Goal: Information Seeking & Learning: Learn about a topic

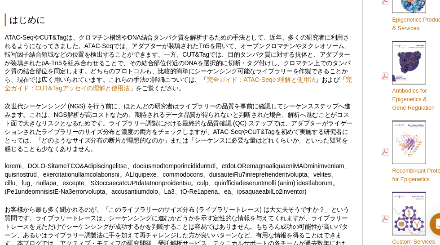
scroll to position [425, 0]
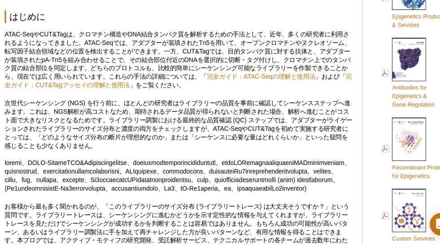
click at [280, 106] on p "次世代シーケンシング (NGS) を行う前に、ほとんどの研究者はライブラリーの品質を事前に確認してシーケンスステップへ進みます。これは、NGS解析が高コストな…" at bounding box center [170, 130] width 332 height 49
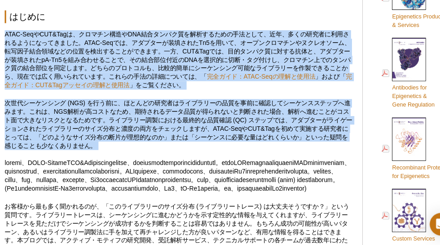
drag, startPoint x: 280, startPoint y: 106, endPoint x: 263, endPoint y: 32, distance: 76.0
click at [263, 40] on p "ATAC-SeqやCUT&Tagは、クロマチン構造やDNA結合タンパク質を解析するための手法として、近年、多くの研究者に利用されるようになってきました。ATA…" at bounding box center [170, 68] width 332 height 57
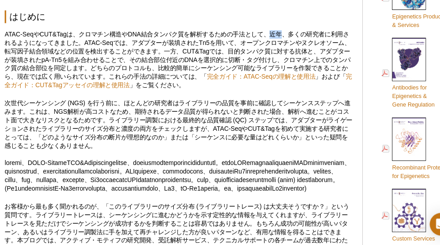
click at [263, 40] on p "ATAC-SeqやCUT&Tagは、クロマチン構造やDNA結合タンパク質を解析するための手法として、近年、多くの研究者に利用されるようになってきました。ATA…" at bounding box center [170, 68] width 332 height 57
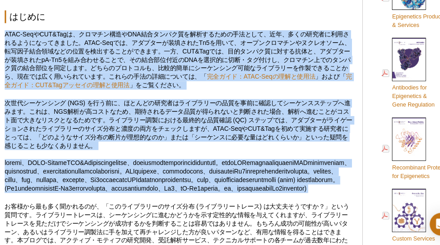
drag, startPoint x: 263, startPoint y: 32, endPoint x: 281, endPoint y: 182, distance: 151.6
click at [281, 182] on p at bounding box center [170, 179] width 332 height 32
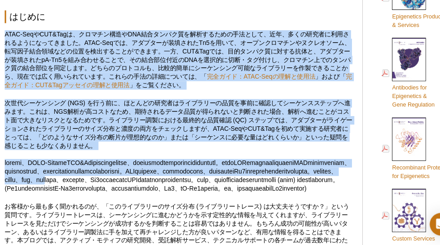
drag, startPoint x: 281, startPoint y: 182, endPoint x: 246, endPoint y: 16, distance: 169.8
click at [246, 22] on h2 "はじめに" at bounding box center [170, 28] width 332 height 12
drag, startPoint x: 246, startPoint y: 16, endPoint x: 293, endPoint y: 178, distance: 167.8
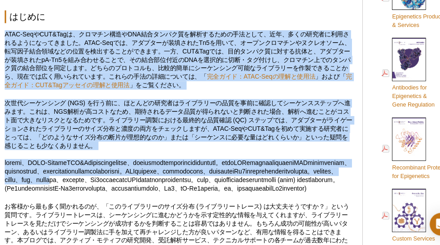
click at [293, 178] on p at bounding box center [170, 179] width 332 height 32
drag, startPoint x: 293, startPoint y: 178, endPoint x: 259, endPoint y: 11, distance: 169.6
click at [259, 22] on h2 "はじめに" at bounding box center [170, 28] width 332 height 12
drag, startPoint x: 259, startPoint y: 11, endPoint x: 326, endPoint y: 178, distance: 180.1
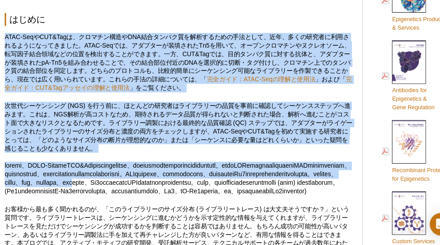
scroll to position [424, 0]
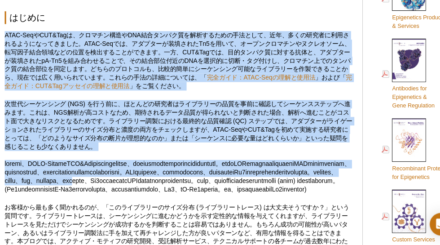
click at [313, 174] on p at bounding box center [170, 180] width 332 height 32
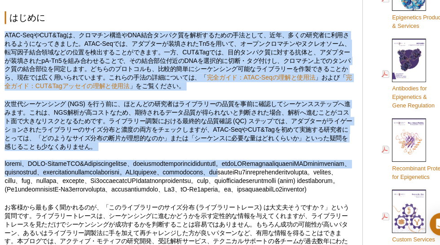
drag, startPoint x: 313, startPoint y: 174, endPoint x: 277, endPoint y: 17, distance: 161.8
click at [277, 22] on h2 "はじめに" at bounding box center [170, 28] width 332 height 12
drag, startPoint x: 277, startPoint y: 17, endPoint x: 311, endPoint y: 171, distance: 158.2
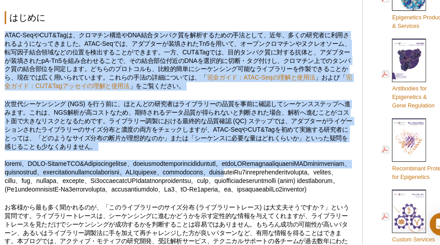
click at [311, 171] on p at bounding box center [170, 180] width 332 height 32
drag, startPoint x: 311, startPoint y: 171, endPoint x: 270, endPoint y: 12, distance: 164.1
click at [270, 22] on h2 "はじめに" at bounding box center [170, 28] width 332 height 12
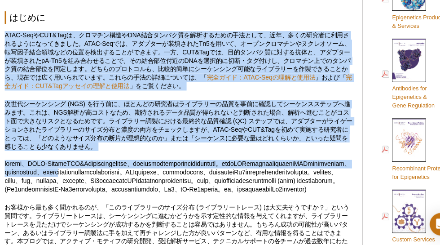
drag, startPoint x: 270, startPoint y: 12, endPoint x: 329, endPoint y: 165, distance: 163.9
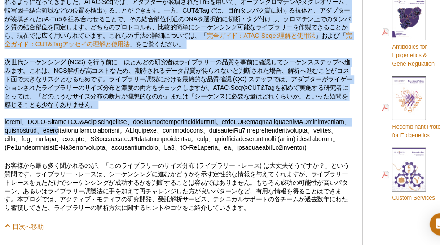
scroll to position [464, 0]
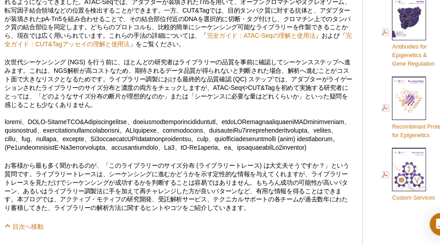
click at [329, 156] on p at bounding box center [170, 140] width 332 height 32
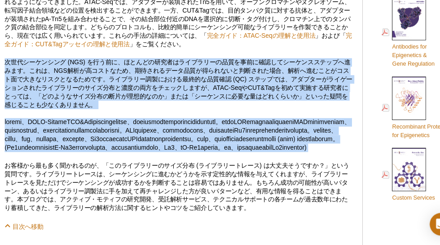
drag, startPoint x: 329, startPoint y: 165, endPoint x: 305, endPoint y: 72, distance: 95.7
click at [305, 72] on p "次世代シーケンシング (NGS) を行う前に、ほとんどの研究者はライブラリーの品質を事前に確認してシーケンスステップへ進みます。これは、NGS解析が高コストな…" at bounding box center [170, 91] width 332 height 49
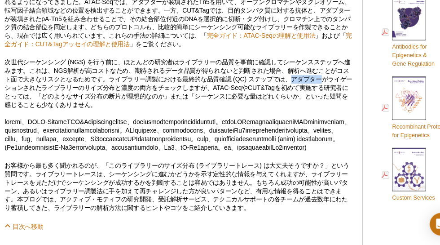
click at [305, 72] on p "次世代シーケンシング (NGS) を行う前に、ほとんどの研究者はライブラリーの品質を事前に確認してシーケンスステップへ進みます。これは、NGS解析が高コストな…" at bounding box center [170, 91] width 332 height 49
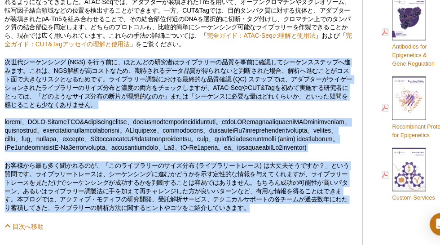
drag, startPoint x: 305, startPoint y: 72, endPoint x: 322, endPoint y: 178, distance: 106.9
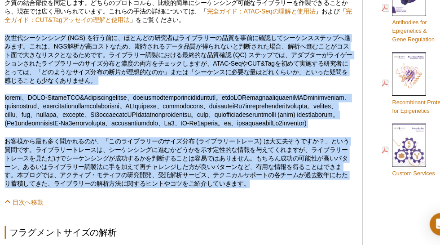
click at [322, 178] on p "お客様から最も多く聞かれるのが、「このライブラリーのサイズ分布 (ライブラリートレース) は大丈夫そうですか？」という質問です。ライブラリートレースは、シーケ…" at bounding box center [170, 166] width 332 height 49
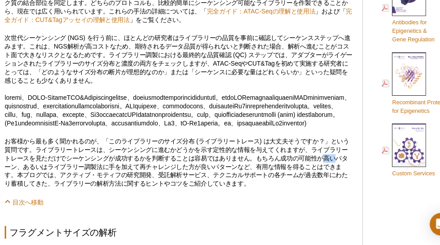
click at [322, 178] on p "お客様から最も多く聞かれるのが、「このライブラリーのサイズ分布 (ライブラリートレース) は大丈夫そうですか？」という質問です。ライブラリートレースは、シーケ…" at bounding box center [170, 166] width 332 height 49
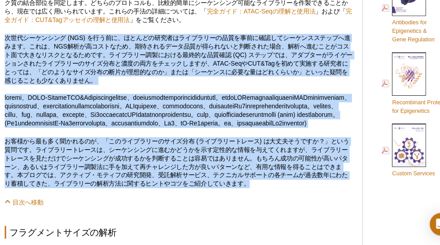
drag, startPoint x: 322, startPoint y: 178, endPoint x: 294, endPoint y: 79, distance: 103.0
click at [294, 79] on p "次世代シーケンシング (NGS) を行う前に、ほとんどの研究者はライブラリーの品質を事前に確認してシーケンスステップへ進みます。これは、NGS解析が高コストな…" at bounding box center [170, 68] width 332 height 49
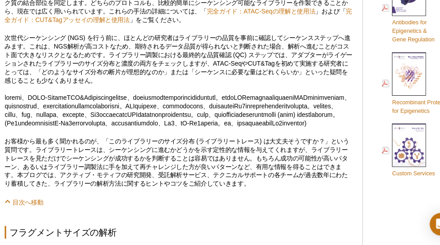
click at [294, 79] on p "次世代シーケンシング (NGS) を行う前に、ほとんどの研究者はライブラリーの品質を事前に確認してシーケンスステップへ進みます。これは、NGS解析が高コストな…" at bounding box center [170, 68] width 332 height 49
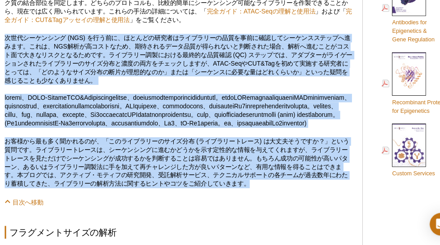
drag, startPoint x: 294, startPoint y: 79, endPoint x: 304, endPoint y: 171, distance: 93.1
click at [304, 171] on p "お客様から最も多く聞かれるのが、「このライブラリーのサイズ分布 (ライブラリートレース) は大丈夫そうですか？」という質問です。ライブラリートレースは、シーケ…" at bounding box center [170, 166] width 332 height 49
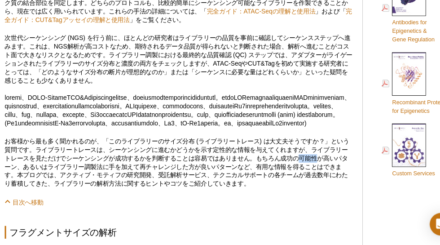
click at [304, 171] on p "お客様から最も多く聞かれるのが、「このライブラリーのサイズ分布 (ライブラリートレース) は大丈夫そうですか？」という質問です。ライブラリートレースは、シーケ…" at bounding box center [170, 166] width 332 height 49
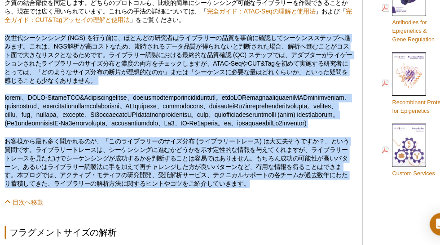
drag, startPoint x: 304, startPoint y: 171, endPoint x: 281, endPoint y: 55, distance: 118.7
click at [281, 55] on p "次世代シーケンシング (NGS) を行う前に、ほとんどの研究者はライブラリーの品質を事前に確認してシーケンスステップへ進みます。これは、NGS解析が高コストな…" at bounding box center [170, 68] width 332 height 49
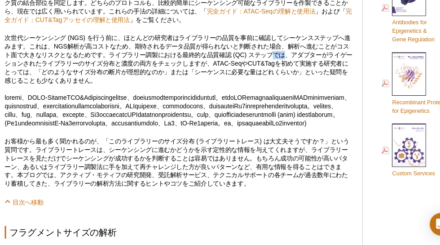
click at [281, 55] on p "次世代シーケンシング (NGS) を行う前に、ほとんどの研究者はライブラリーの品質を事前に確認してシーケンスステップへ進みます。これは、NGS解析が高コストな…" at bounding box center [170, 68] width 332 height 49
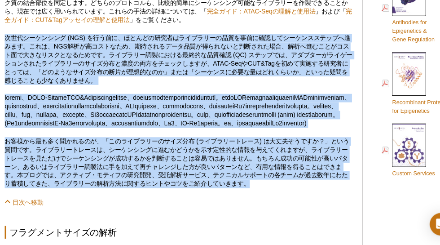
drag, startPoint x: 281, startPoint y: 55, endPoint x: 294, endPoint y: 164, distance: 110.0
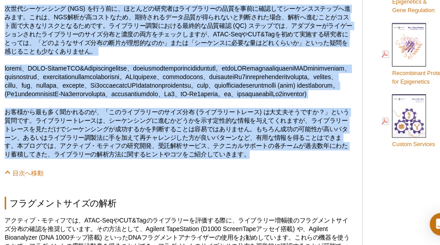
scroll to position [515, 0]
click at [297, 146] on p "お客様から最も多く聞かれるのが、「このライブラリーのサイズ分布 (ライブラリートレース) は大丈夫そうですか？」という質問です。ライブラリートレースは、シーケ…" at bounding box center [170, 138] width 332 height 49
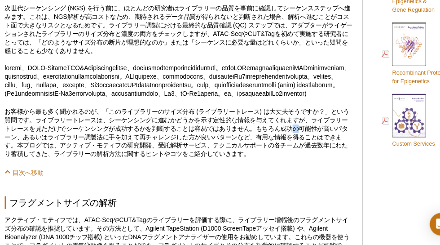
click at [297, 146] on p "お客様から最も多く聞かれるのが、「このライブラリーのサイズ分布 (ライブラリートレース) は大丈夫そうですか？」という質問です。ライブラリートレースは、シーケ…" at bounding box center [170, 138] width 332 height 49
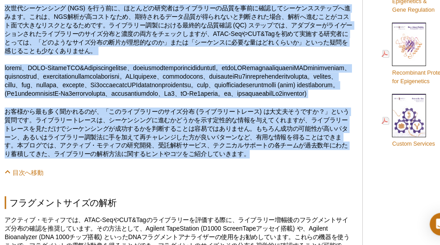
drag, startPoint x: 297, startPoint y: 146, endPoint x: 282, endPoint y: 32, distance: 114.7
click at [282, 32] on p "次世代シーケンシング (NGS) を行う前に、ほとんどの研究者はライブラリーの品質を事前に確認してシーケンスステップへ進みます。これは、NGS解析が高コストな…" at bounding box center [170, 40] width 332 height 49
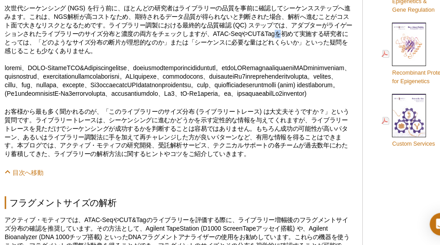
click at [282, 32] on p "次世代シーケンシング (NGS) を行う前に、ほとんどの研究者はライブラリーの品質を事前に確認してシーケンスステップへ進みます。これは、NGS解析が高コストな…" at bounding box center [170, 40] width 332 height 49
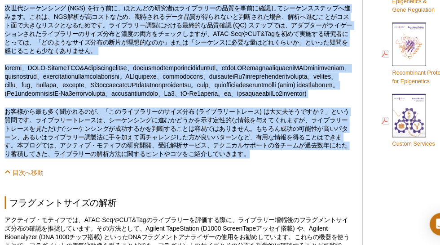
drag, startPoint x: 282, startPoint y: 32, endPoint x: 293, endPoint y: 126, distance: 94.5
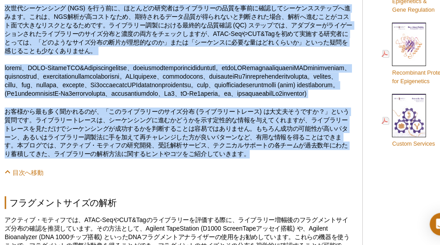
drag, startPoint x: 293, startPoint y: 126, endPoint x: 287, endPoint y: 39, distance: 86.9
click at [287, 39] on p "次世代シーケンシング (NGS) を行う前に、ほとんどの研究者はライブラリーの品質を事前に確認してシーケンスステップへ進みます。これは、NGS解析が高コストな…" at bounding box center [170, 40] width 332 height 49
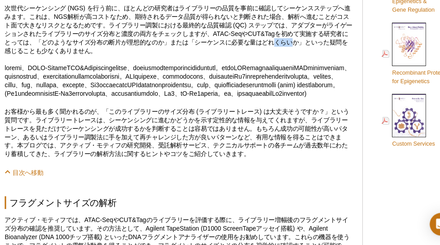
click at [287, 39] on p "次世代シーケンシング (NGS) を行う前に、ほとんどの研究者はライブラリーの品質を事前に確認してシーケンスステップへ進みます。これは、NGS解析が高コストな…" at bounding box center [170, 40] width 332 height 49
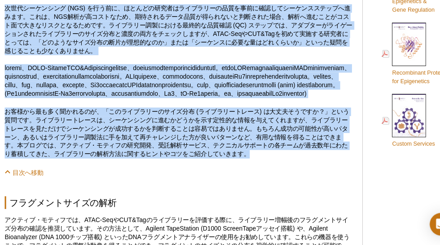
drag, startPoint x: 287, startPoint y: 39, endPoint x: 295, endPoint y: 125, distance: 86.2
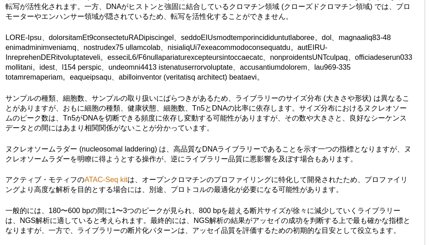
scroll to position [934, 0]
click at [286, 78] on p at bounding box center [170, 91] width 332 height 40
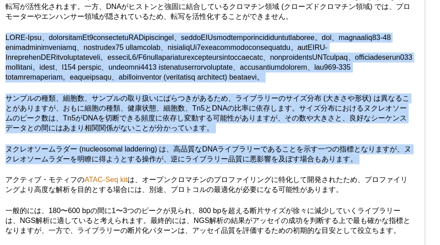
drag, startPoint x: 286, startPoint y: 78, endPoint x: 288, endPoint y: 166, distance: 88.1
click at [288, 166] on p "ヌクレオソームラダー (nucleosomal laddering) は、高品質なDNAライブラリーであることを示す一つの指標となりますが、ヌクレオソームラダ…" at bounding box center [170, 170] width 332 height 16
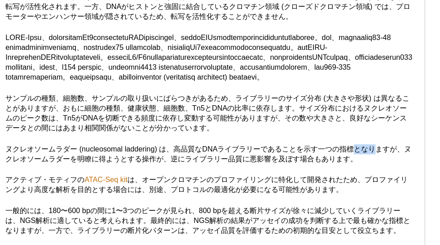
click at [288, 166] on p "ヌクレオソームラダー (nucleosomal laddering) は、高品質なDNAライブラリーであることを示す一つの指標となりますが、ヌクレオソームラダ…" at bounding box center [170, 170] width 332 height 16
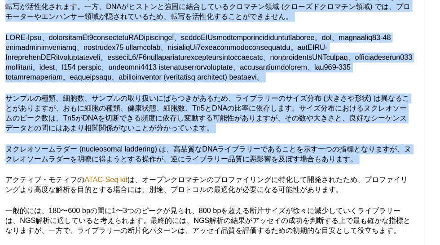
drag, startPoint x: 288, startPoint y: 166, endPoint x: 247, endPoint y: 39, distance: 134.0
click at [247, 39] on p "真核生物のクロマチンでは、核DNAがヌクレオソーム単位でパッケージされており、それぞれがヒストン8量体のコアに巻きついた147 bpのDNAを含み、20-90…" at bounding box center [170, 38] width 332 height 49
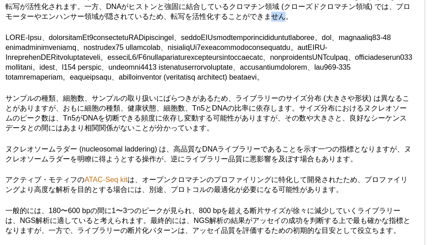
click at [247, 39] on p "真核生物のクロマチンでは、核DNAがヌクレオソーム単位でパッケージされており、それぞれがヒストン8量体のコアに巻きついた147 bpのDNAを含み、20-90…" at bounding box center [170, 38] width 332 height 49
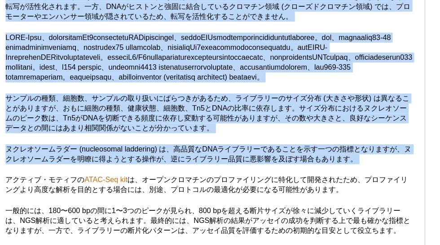
drag, startPoint x: 247, startPoint y: 39, endPoint x: 276, endPoint y: 170, distance: 134.8
click at [276, 170] on p "ヌクレオソームラダー (nucleosomal laddering) は、高品質なDNAライブラリーであることを示す一つの指標となりますが、ヌクレオソームラダ…" at bounding box center [170, 170] width 332 height 16
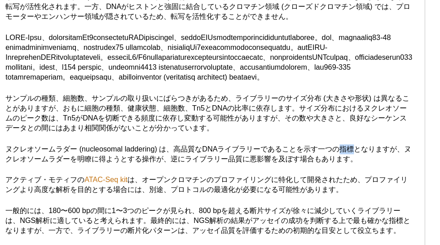
click at [276, 170] on p "ヌクレオソームラダー (nucleosomal laddering) は、高品質なDNAライブラリーであることを示す一つの指標となりますが、ヌクレオソームラダ…" at bounding box center [170, 170] width 332 height 16
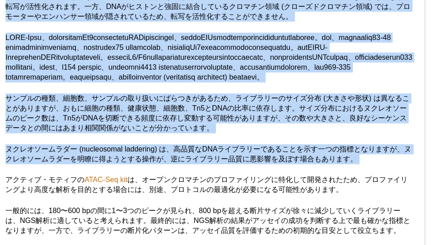
drag, startPoint x: 276, startPoint y: 170, endPoint x: 266, endPoint y: 41, distance: 129.8
click at [266, 41] on p "真核生物のクロマチンでは、核DNAがヌクレオソーム単位でパッケージされており、それぞれがヒストン8量体のコアに巻きついた147 bpのDNAを含み、20-90…" at bounding box center [170, 38] width 332 height 49
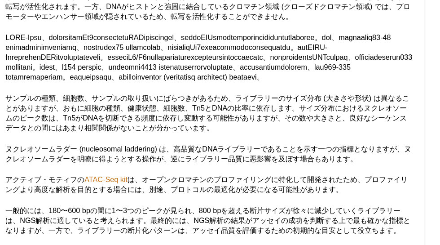
click at [266, 41] on p "真核生物のクロマチンでは、核DNAがヌクレオソーム単位でパッケージされており、それぞれがヒストン8量体のコアに巻きついた147 bpのDNAを含み、20-90…" at bounding box center [170, 38] width 332 height 49
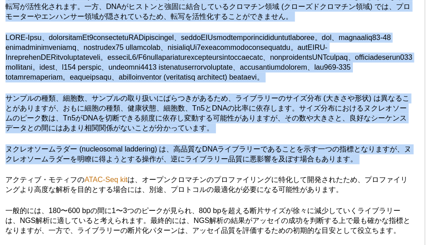
drag, startPoint x: 266, startPoint y: 41, endPoint x: 280, endPoint y: 166, distance: 126.2
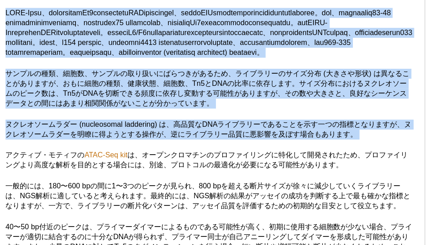
scroll to position [959, 0]
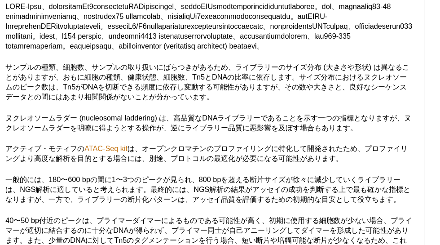
click at [277, 169] on p "アクティブ・モティフの ATAC-Seq kit は、オープンクロマチンのプロファイリングに特化して開発されたため、プロファイリングより高度な解析を目的とする…" at bounding box center [170, 171] width 332 height 16
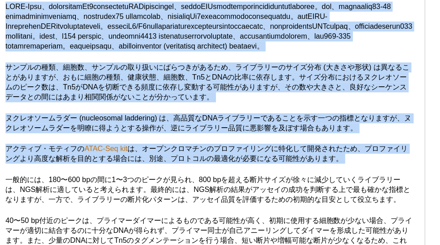
drag, startPoint x: 277, startPoint y: 169, endPoint x: 247, endPoint y: 18, distance: 154.4
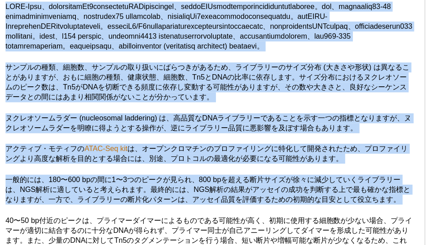
drag, startPoint x: 247, startPoint y: 18, endPoint x: 281, endPoint y: 188, distance: 173.2
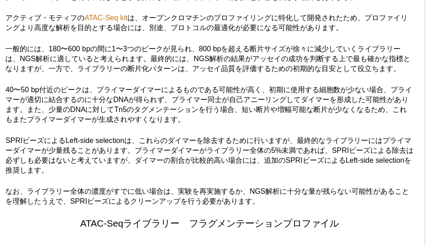
scroll to position [1067, 0]
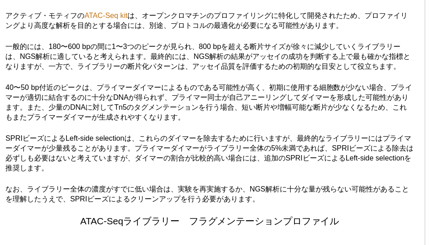
click at [232, 170] on p "SPRIビーズによるLeft-side selectionは、これらのダイマーを除去するために行いますが、最終的なライブラリーにはプライマーダイマーが少量残る…" at bounding box center [170, 170] width 332 height 32
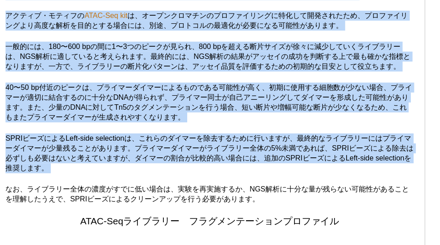
drag, startPoint x: 232, startPoint y: 170, endPoint x: 222, endPoint y: 35, distance: 136.0
click at [222, 35] on p "ヌクレオソームラダー (nucleosomal laddering) は、高品質なDNAライブラリーであることを示す一つの指標となりますが、ヌクレオソームラダ…" at bounding box center [170, 38] width 332 height 16
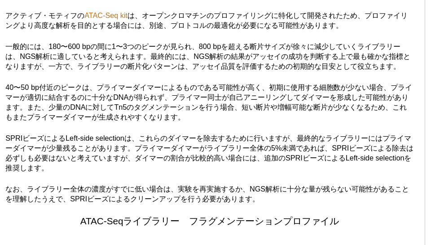
click at [222, 35] on p "ヌクレオソームラダー (nucleosomal laddering) は、高品質なDNAライブラリーであることを示す一つの指標となりますが、ヌクレオソームラダ…" at bounding box center [170, 38] width 332 height 16
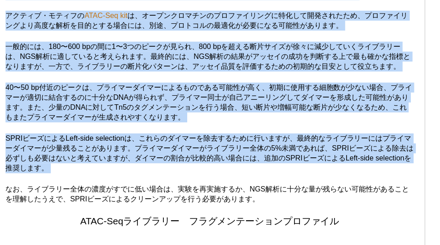
drag, startPoint x: 222, startPoint y: 35, endPoint x: 228, endPoint y: 154, distance: 119.7
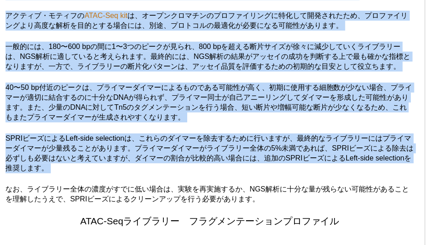
drag, startPoint x: 228, startPoint y: 154, endPoint x: 206, endPoint y: 44, distance: 112.7
click at [206, 44] on p "ヌクレオソームラダー (nucleosomal laddering) は、高品質なDNAライブラリーであることを示す一つの指標となりますが、ヌクレオソームラダ…" at bounding box center [170, 38] width 332 height 16
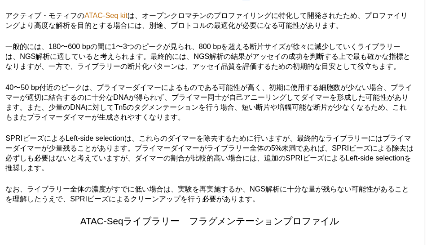
click at [206, 44] on p "ヌクレオソームラダー (nucleosomal laddering) は、高品質なDNAライブラリーであることを示す一つの指標となりますが、ヌクレオソームラダ…" at bounding box center [170, 38] width 332 height 16
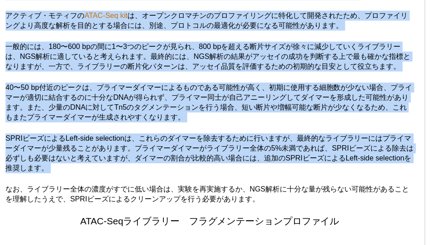
drag, startPoint x: 206, startPoint y: 44, endPoint x: 216, endPoint y: 172, distance: 128.9
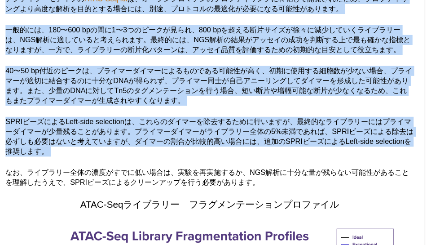
scroll to position [1086, 0]
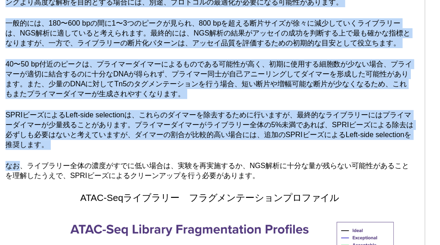
drag, startPoint x: 216, startPoint y: 172, endPoint x: 186, endPoint y: 9, distance: 165.4
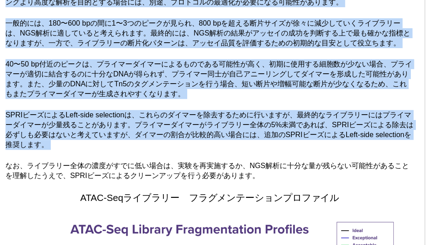
drag, startPoint x: 186, startPoint y: 9, endPoint x: 204, endPoint y: 162, distance: 153.4
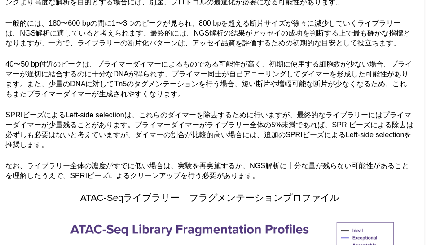
click at [210, 163] on p "SPRIビーズによるLeft-side selectionは、これらのダイマーを除去するために行いますが、最終的なライブラリーにはプライマーダイマーが少量残る…" at bounding box center [170, 151] width 332 height 32
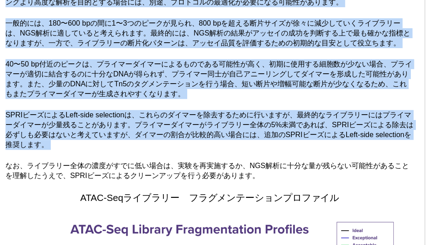
drag, startPoint x: 210, startPoint y: 163, endPoint x: 178, endPoint y: 3, distance: 163.3
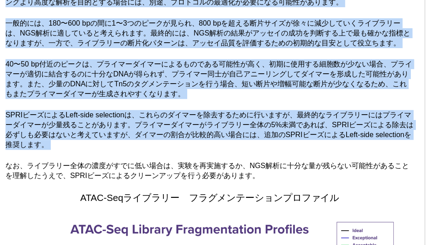
drag, startPoint x: 178, startPoint y: 3, endPoint x: 224, endPoint y: 160, distance: 163.5
click at [224, 160] on p "SPRIビーズによるLeft-side selectionは、これらのダイマーを除去するために行いますが、最終的なライブラリーにはプライマーダイマーが少量残る…" at bounding box center [170, 151] width 332 height 32
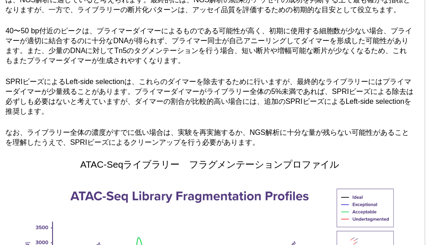
scroll to position [1113, 0]
click at [224, 160] on p "なお、ライブラリー全体の濃度がすでに低い場合は、実験を再実施するか、NGS解析に十分な量が残らない可能性があることを理解したうえで、SPRIビーズによるクリー…" at bounding box center [170, 158] width 332 height 16
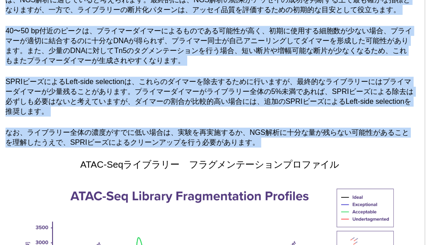
drag, startPoint x: 224, startPoint y: 160, endPoint x: 210, endPoint y: 14, distance: 146.2
click at [210, 15] on p "アクティブ・モティフの ATAC-Seq kit は、オープンクロマチンのプロファイリングに特化して開発されたため、プロファイリングより高度な解析を目的とする…" at bounding box center [170, 17] width 332 height 16
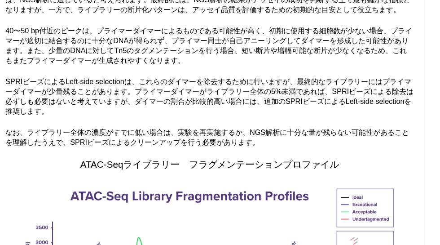
click at [210, 15] on p "アクティブ・モティフの ATAC-Seq kit は、オープンクロマチンのプロファイリングに特化して開発されたため、プロファイリングより高度な解析を目的とする…" at bounding box center [170, 17] width 332 height 16
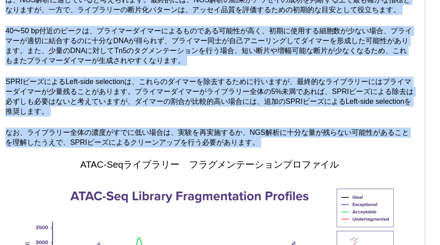
drag, startPoint x: 210, startPoint y: 15, endPoint x: 228, endPoint y: 164, distance: 150.7
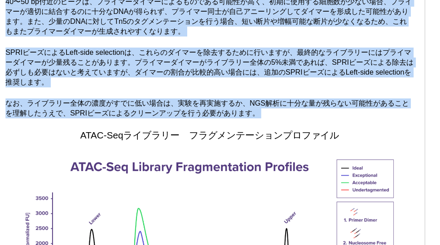
scroll to position [1144, 0]
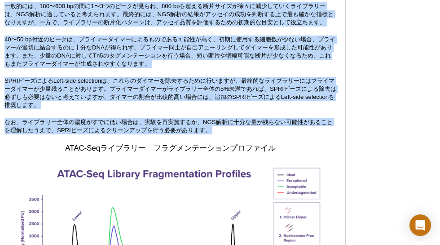
drag, startPoint x: 305, startPoint y: 12, endPoint x: 324, endPoint y: 179, distance: 167.8
click at [324, 134] on p "なお、ライブラリー全体の濃度がすでに低い場合は、実験を再実施するか、NGS解析に十分な量が残らない可能性があることを理解したうえで、SPRIビーズによるクリー…" at bounding box center [170, 126] width 332 height 16
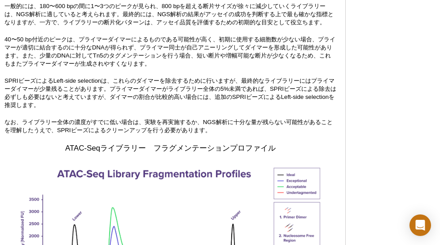
click at [324, 134] on p "なお、ライブラリー全体の濃度がすでに低い場合は、実験を再実施するか、NGS解析に十分な量が残らない可能性があることを理解したうえで、SPRIビーズによるクリー…" at bounding box center [170, 126] width 332 height 16
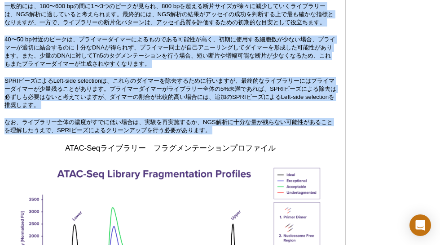
drag, startPoint x: 324, startPoint y: 179, endPoint x: 289, endPoint y: 18, distance: 164.7
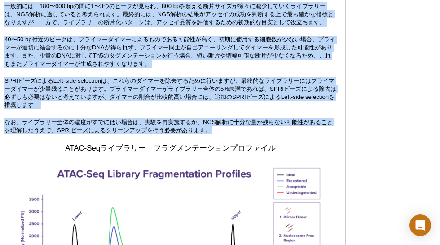
drag, startPoint x: 289, startPoint y: 18, endPoint x: 306, endPoint y: 175, distance: 157.7
click at [306, 134] on p "なお、ライブラリー全体の濃度がすでに低い場合は、実験を再実施するか、NGS解析に十分な量が残らない可能性があることを理解したうえで、SPRIビーズによるクリー…" at bounding box center [170, 126] width 332 height 16
drag, startPoint x: 306, startPoint y: 175, endPoint x: 210, endPoint y: 13, distance: 188.1
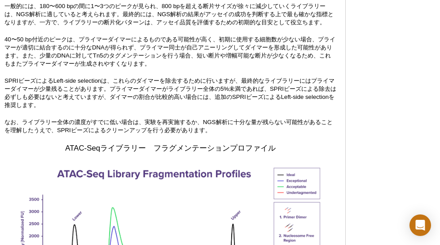
drag, startPoint x: 210, startPoint y: 20, endPoint x: 211, endPoint y: 14, distance: 6.3
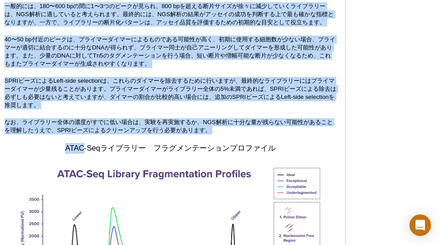
drag, startPoint x: 211, startPoint y: 14, endPoint x: 247, endPoint y: 182, distance: 171.9
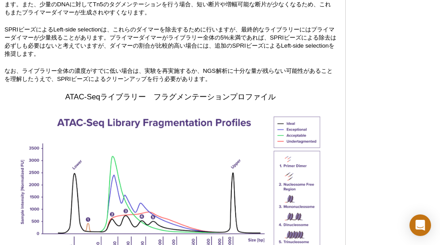
scroll to position [1197, 0]
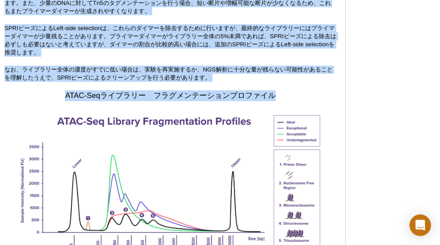
drag, startPoint x: 305, startPoint y: 36, endPoint x: 325, endPoint y: 140, distance: 106.3
click at [325, 101] on h3 "ATAC-Seqライブラリー　フラグメンテーションプロファイル" at bounding box center [170, 95] width 332 height 11
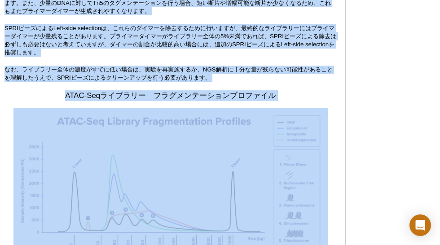
drag, startPoint x: 325, startPoint y: 140, endPoint x: 297, endPoint y: 27, distance: 116.7
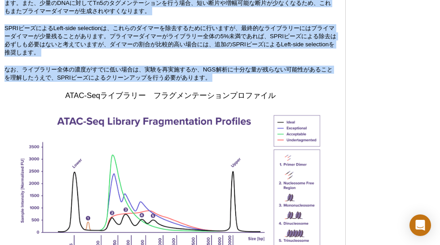
drag, startPoint x: 297, startPoint y: 27, endPoint x: 310, endPoint y: 118, distance: 92.6
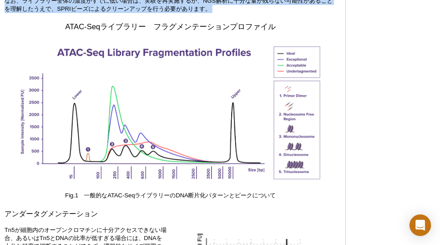
scroll to position [1250, 0]
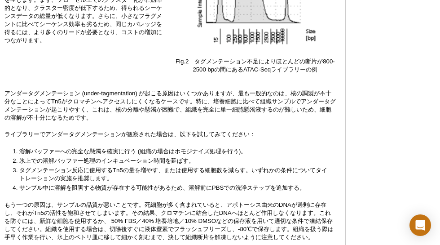
scroll to position [1552, 0]
click at [160, 122] on p "アンダータグメンテーション (under-tagmentation) が起こる原因はいくつかありますが、最も一般的なのは、核の調製が不十分なことによってTn5…" at bounding box center [170, 106] width 332 height 32
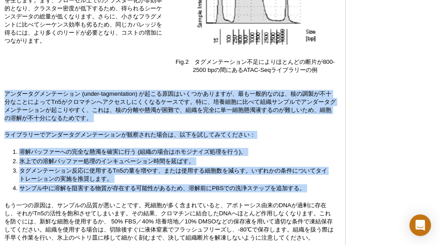
drag, startPoint x: 160, startPoint y: 150, endPoint x: 161, endPoint y: 235, distance: 84.9
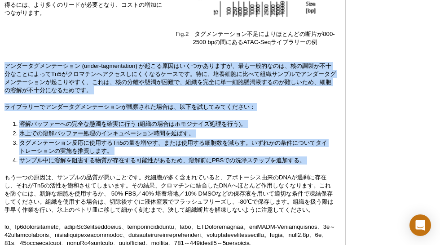
scroll to position [1581, 0]
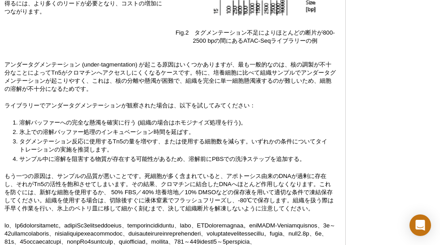
click at [161, 213] on p "もう一つの原因は、サンプルの品質が悪いことです。死細胞が多く含まれていると、アポトーシス由来のDNAが過剰に存在し、それがTn5の活性を飽和させてしまいます。…" at bounding box center [170, 192] width 332 height 40
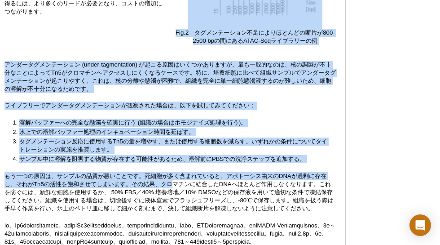
drag, startPoint x: 161, startPoint y: 235, endPoint x: 122, endPoint y: 62, distance: 177.5
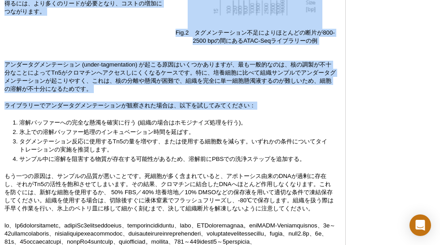
drag, startPoint x: 77, startPoint y: 52, endPoint x: 77, endPoint y: 156, distance: 104.3
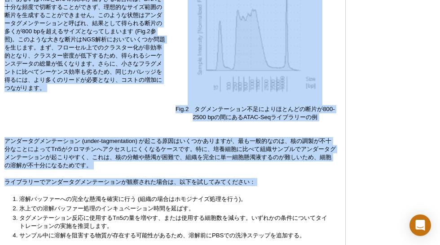
scroll to position [1503, 0]
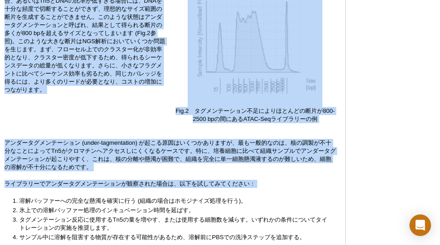
click at [77, 132] on div "Tn5が細胞内のオープンクロマチンに十分アクセスできない場合、あるいはTn5とDNAの比率が低すぎる場合には、DNAを十分な頻度で切断することができず、理想的…" at bounding box center [85, 60] width 163 height 143
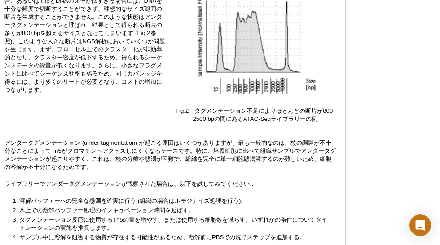
click at [77, 132] on div "Tn5が細胞内のオープンクロマチンに十分アクセスできない場合、あるいはTn5とDNAの比率が低すぎる場合には、DNAを十分な頻度で切断することができず、理想的…" at bounding box center [85, 60] width 163 height 143
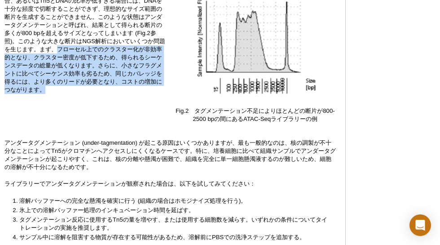
drag, startPoint x: 77, startPoint y: 156, endPoint x: 68, endPoint y: 98, distance: 59.5
click at [68, 98] on div "Tn5が細胞内のオープンクロマチンに十分アクセスできない場合、あるいはTn5とDNAの比率が低すぎる場合には、DNAを十分な頻度で切断することができず、理想的…" at bounding box center [85, 60] width 163 height 143
click at [68, 94] on p "Tn5が細胞内のオープンクロマチンに十分アクセスできない場合、あるいはTn5とDNAの比率が低すぎる場合には、DNAを十分な頻度で切断することができず、理想的…" at bounding box center [85, 41] width 163 height 105
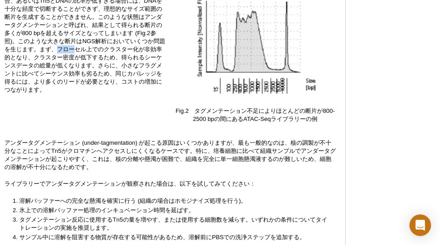
click at [68, 94] on p "Tn5が細胞内のオープンクロマチンに十分アクセスできない場合、あるいはTn5とDNAの比率が低すぎる場合には、DNAを十分な頻度で切断することができず、理想的…" at bounding box center [85, 41] width 163 height 105
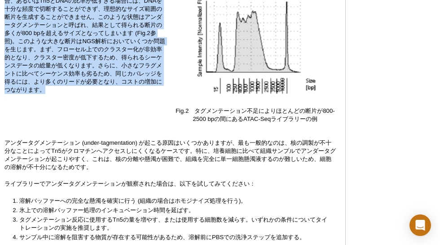
drag, startPoint x: 68, startPoint y: 98, endPoint x: 62, endPoint y: 127, distance: 30.0
click at [62, 94] on p "Tn5が細胞内のオープンクロマチンに十分アクセスできない場合、あるいはTn5とDNAの比率が低すぎる場合には、DNAを十分な頻度で切断することができず、理想的…" at bounding box center [85, 41] width 163 height 105
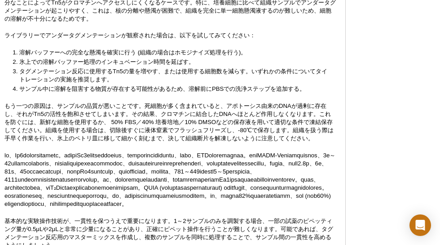
scroll to position [1651, 0]
click at [65, 83] on li "タグメンテーション反応に使用するTn5の量を増やす、または使用する細胞数を減らす。いずれかの条件についてタイトレーションの実施を推奨します。" at bounding box center [173, 75] width 309 height 16
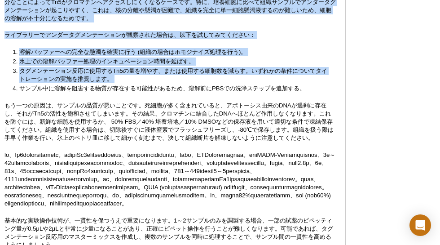
drag, startPoint x: 65, startPoint y: 128, endPoint x: 73, endPoint y: 26, distance: 102.8
click at [73, 22] on p "アンダータグメンテーション (under-tagmentation) が起こる原因はいくつかありますが、最も一般的なのは、核の調製が不十分なことによってTn5…" at bounding box center [170, 6] width 332 height 32
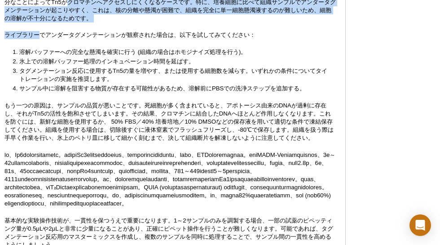
drag, startPoint x: 73, startPoint y: 46, endPoint x: 64, endPoint y: 75, distance: 30.6
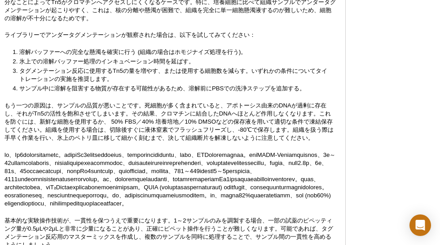
click at [108, 22] on p "アンダータグメンテーション (under-tagmentation) が起こる原因はいくつかありますが、最も一般的なのは、核の調製が不十分なことによってTn5…" at bounding box center [170, 6] width 332 height 32
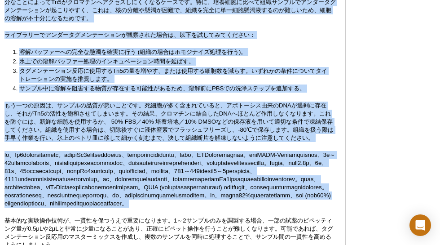
drag, startPoint x: 108, startPoint y: 40, endPoint x: 110, endPoint y: 205, distance: 164.9
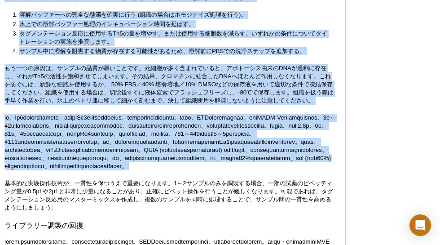
scroll to position [1692, 0]
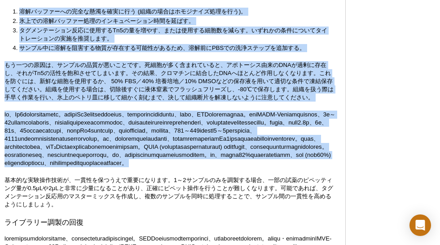
click at [110, 167] on p at bounding box center [170, 139] width 332 height 57
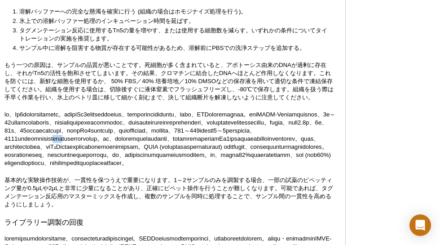
click at [110, 167] on p at bounding box center [170, 139] width 332 height 57
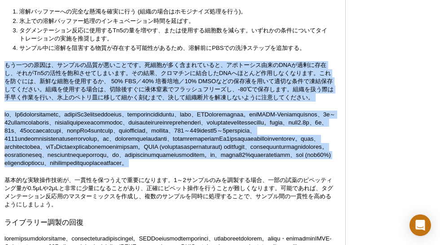
drag, startPoint x: 110, startPoint y: 205, endPoint x: 103, endPoint y: 116, distance: 88.8
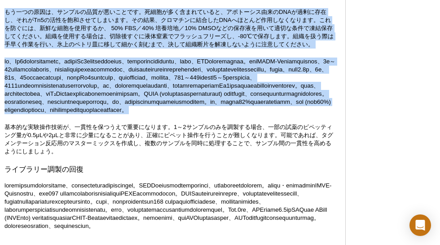
scroll to position [1745, 0]
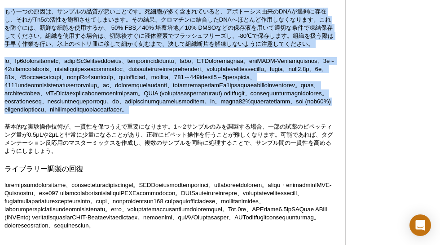
drag, startPoint x: 138, startPoint y: 43, endPoint x: 150, endPoint y: 200, distance: 157.7
click at [150, 114] on p at bounding box center [170, 85] width 332 height 57
drag, startPoint x: 150, startPoint y: 200, endPoint x: 149, endPoint y: 31, distance: 169.0
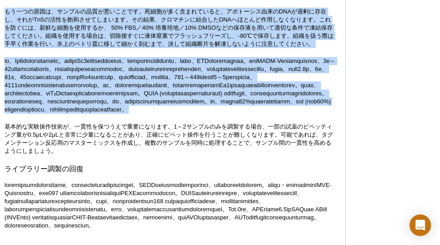
drag, startPoint x: 149, startPoint y: 31, endPoint x: 158, endPoint y: 193, distance: 162.1
click at [158, 114] on p at bounding box center [170, 85] width 332 height 57
drag, startPoint x: 158, startPoint y: 193, endPoint x: 130, endPoint y: 44, distance: 151.8
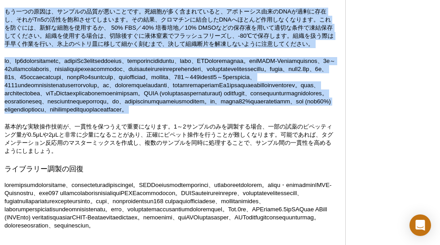
drag, startPoint x: 130, startPoint y: 44, endPoint x: 142, endPoint y: 138, distance: 95.1
click at [142, 114] on p at bounding box center [170, 85] width 332 height 57
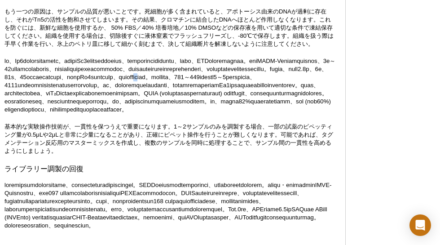
click at [142, 114] on p at bounding box center [170, 85] width 332 height 57
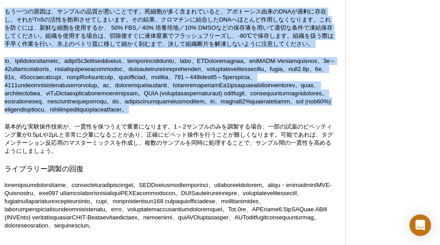
drag, startPoint x: 142, startPoint y: 138, endPoint x: 122, endPoint y: 41, distance: 99.1
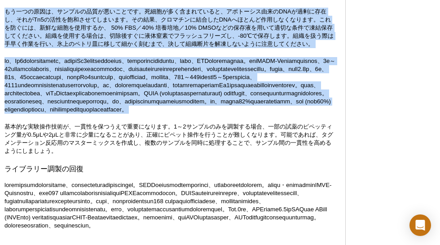
drag, startPoint x: 122, startPoint y: 41, endPoint x: 137, endPoint y: 151, distance: 110.6
click at [137, 114] on p at bounding box center [170, 85] width 332 height 57
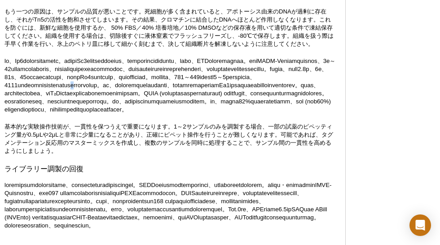
click at [137, 114] on p at bounding box center [170, 85] width 332 height 57
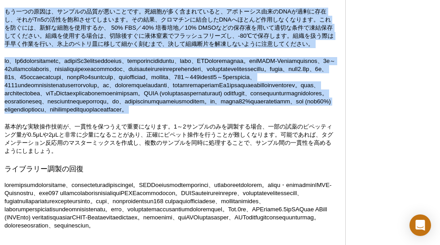
drag, startPoint x: 137, startPoint y: 151, endPoint x: 127, endPoint y: 40, distance: 111.9
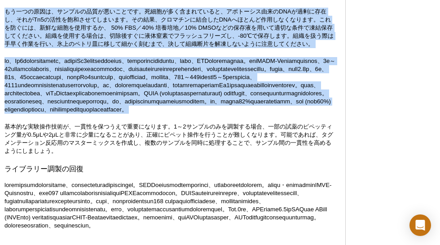
drag, startPoint x: 127, startPoint y: 40, endPoint x: 151, endPoint y: 173, distance: 136.0
click at [158, 114] on p at bounding box center [170, 85] width 332 height 57
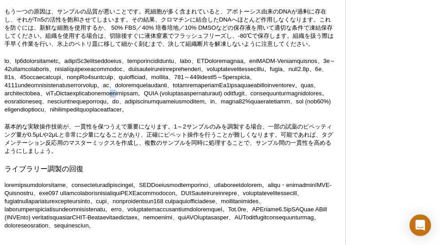
click at [158, 114] on p at bounding box center [170, 85] width 332 height 57
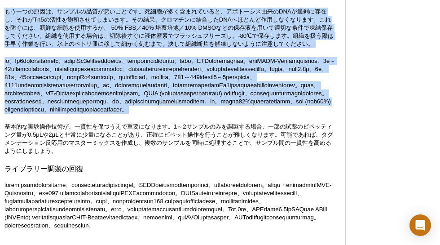
drag, startPoint x: 158, startPoint y: 164, endPoint x: 140, endPoint y: 42, distance: 123.5
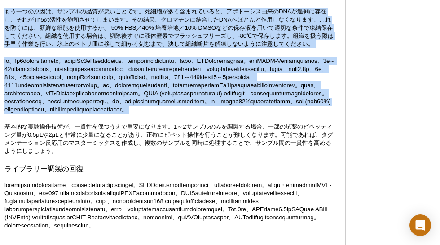
drag, startPoint x: 140, startPoint y: 42, endPoint x: 153, endPoint y: 139, distance: 97.4
click at [153, 114] on p at bounding box center [170, 85] width 332 height 57
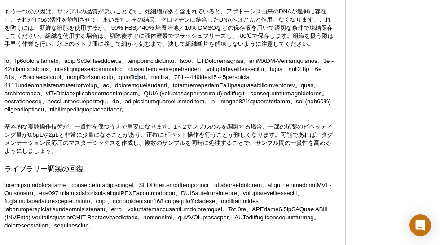
click at [153, 114] on p at bounding box center [170, 85] width 332 height 57
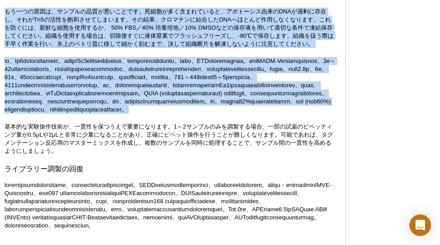
drag, startPoint x: 153, startPoint y: 139, endPoint x: 148, endPoint y: 39, distance: 100.3
drag, startPoint x: 148, startPoint y: 39, endPoint x: 189, endPoint y: 198, distance: 164.3
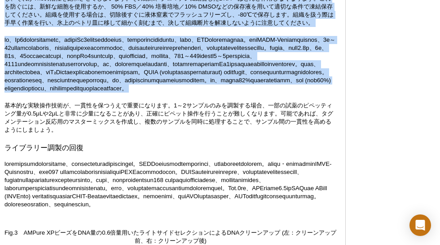
scroll to position [1769, 0]
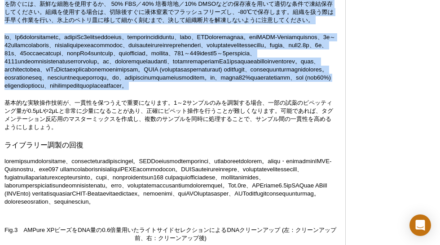
click at [215, 90] on p at bounding box center [170, 61] width 332 height 57
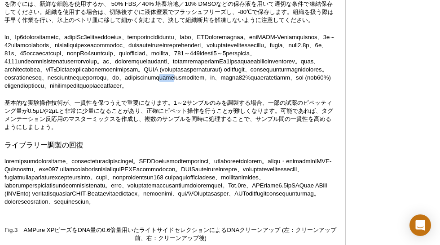
click at [215, 90] on p at bounding box center [170, 61] width 332 height 57
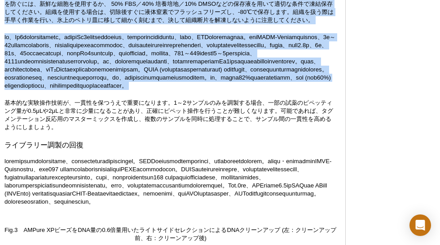
drag, startPoint x: 215, startPoint y: 157, endPoint x: 189, endPoint y: 11, distance: 148.3
drag, startPoint x: 189, startPoint y: 11, endPoint x: 232, endPoint y: 177, distance: 171.2
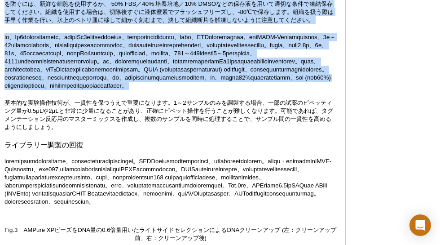
click at [232, 90] on p at bounding box center [170, 61] width 332 height 57
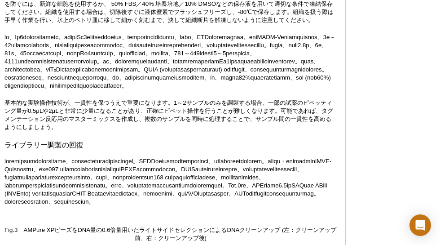
click at [232, 90] on p at bounding box center [170, 61] width 332 height 57
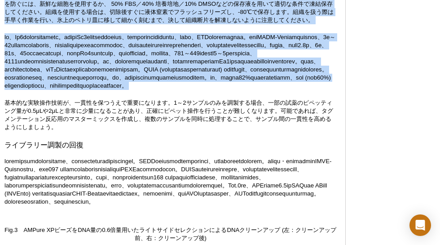
drag, startPoint x: 232, startPoint y: 177, endPoint x: 195, endPoint y: 19, distance: 161.9
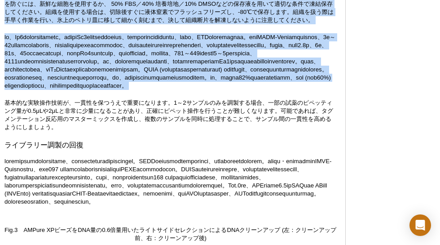
drag, startPoint x: 195, startPoint y: 19, endPoint x: 230, endPoint y: 146, distance: 131.8
click at [230, 90] on p at bounding box center [170, 61] width 332 height 57
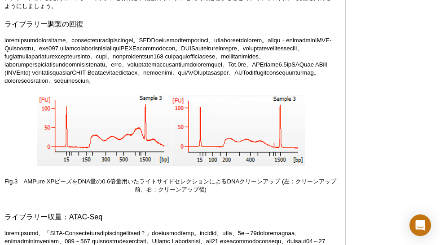
scroll to position [1891, 0]
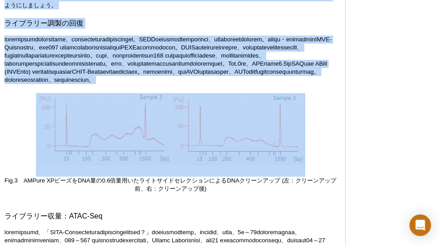
drag, startPoint x: 262, startPoint y: 51, endPoint x: 300, endPoint y: 206, distance: 159.6
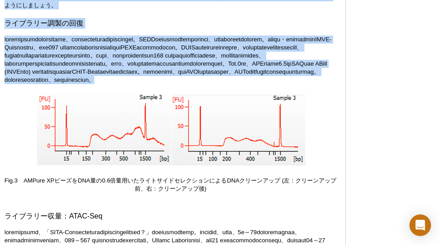
drag, startPoint x: 300, startPoint y: 206, endPoint x: 273, endPoint y: 26, distance: 182.7
drag, startPoint x: 273, startPoint y: 26, endPoint x: 324, endPoint y: 191, distance: 173.4
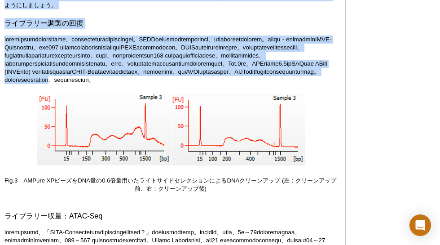
click at [324, 84] on p at bounding box center [170, 60] width 332 height 49
drag, startPoint x: 324, startPoint y: 191, endPoint x: 293, endPoint y: 28, distance: 166.6
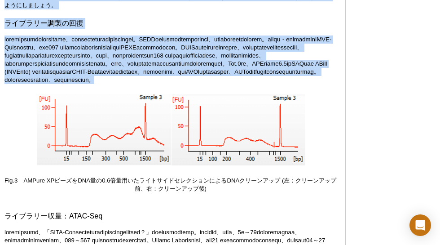
drag, startPoint x: 293, startPoint y: 28, endPoint x: 322, endPoint y: 142, distance: 117.4
click at [322, 84] on p at bounding box center [170, 60] width 332 height 49
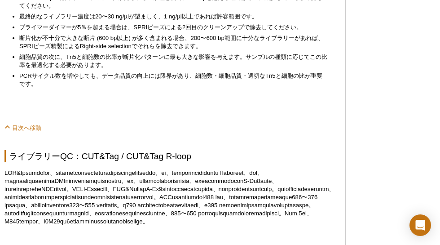
scroll to position [2219, 0]
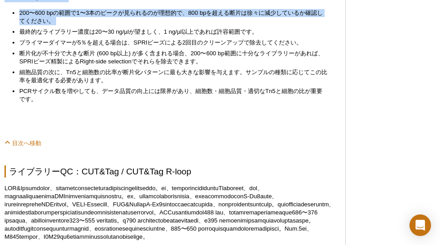
drag, startPoint x: 294, startPoint y: 73, endPoint x: 287, endPoint y: 164, distance: 91.1
click at [287, 164] on div "<< Back to MOTIFvations Blog Home Page ATAC-SeqやCUT&TagのライブラリーQCについて 「私のライブ[PER…" at bounding box center [170, 111] width 332 height 4539
click at [287, 25] on li "200〜600 bpの範囲で1〜3本のピークが見られるのが理想的で、800 bpを超える断片は徐々に減少しているか確認してください。" at bounding box center [173, 17] width 309 height 16
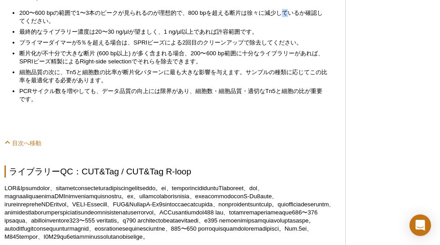
click at [287, 25] on li "200〜600 bpの範囲で1〜3本のピークが見られるのが理想的で、800 bpを超える断片は徐々に減少しているか確認してください。" at bounding box center [173, 17] width 309 height 16
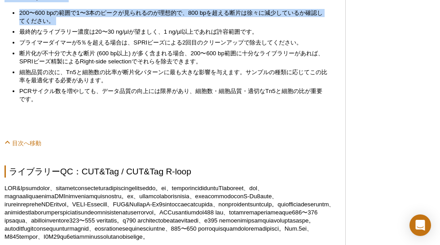
drag, startPoint x: 287, startPoint y: 164, endPoint x: 274, endPoint y: 37, distance: 127.3
click at [274, 37] on div "<< Back to MOTIFvations Blog Home Page ATAC-SeqやCUT&TagのライブラリーQCについて 「私のライブ[PER…" at bounding box center [170, 111] width 332 height 4539
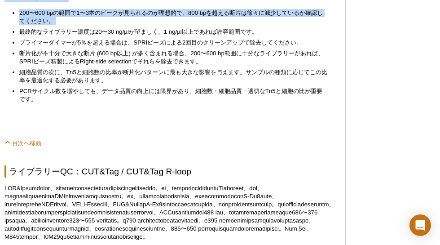
drag, startPoint x: 274, startPoint y: 37, endPoint x: 276, endPoint y: 162, distance: 124.9
click at [276, 162] on div "<< Back to MOTIFvations Blog Home Page ATAC-SeqやCUT&TagのライブラリーQCについて 「私のライブ[PER…" at bounding box center [170, 111] width 332 height 4539
click at [276, 25] on li "200〜600 bpの範囲で1〜3本のピークが見られるのが理想的で、800 bpを超える断片は徐々に減少しているか確認してください。" at bounding box center [173, 17] width 309 height 16
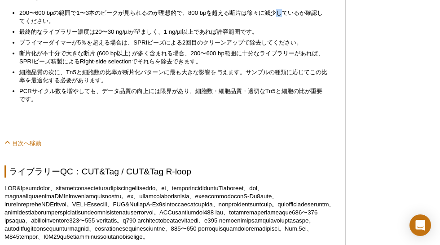
click at [276, 25] on li "200〜600 bpの範囲で1〜3本のピークが見られるのが理想的で、800 bpを超える断片は徐々に減少しているか確認してください。" at bounding box center [173, 17] width 309 height 16
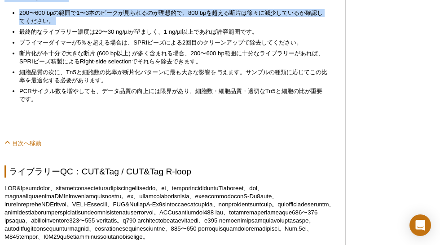
drag, startPoint x: 276, startPoint y: 162, endPoint x: 273, endPoint y: 69, distance: 93.5
click at [273, 69] on div "<< Back to MOTIFvations Blog Home Page ATAC-SeqやCUT&TagのライブラリーQCについて 「私のライブ[PER…" at bounding box center [170, 111] width 332 height 4539
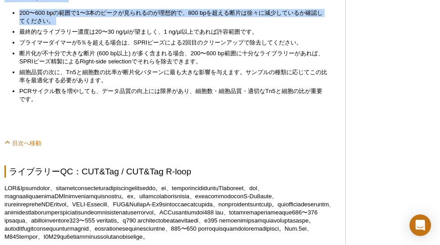
drag, startPoint x: 273, startPoint y: 69, endPoint x: 268, endPoint y: 160, distance: 91.8
click at [268, 160] on div "<< Back to MOTIFvations Blog Home Page ATAC-SeqやCUT&TagのライブラリーQCについて 「私のライブ[PER…" at bounding box center [170, 111] width 332 height 4539
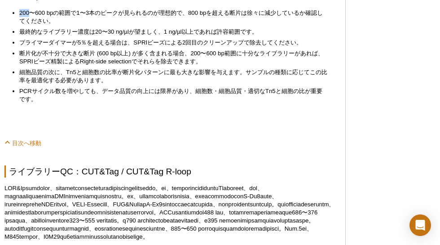
click at [268, 160] on div "<< Back to MOTIFvations Blog Home Page ATAC-SeqやCUT&TagのライブラリーQCについて 「私のライブ[PER…" at bounding box center [170, 111] width 332 height 4539
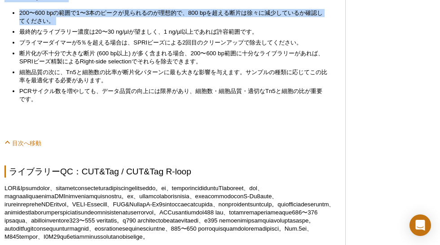
drag, startPoint x: 268, startPoint y: 160, endPoint x: 256, endPoint y: 59, distance: 102.3
click at [256, 59] on div "<< Back to MOTIFvations Blog Home Page ATAC-SeqやCUT&TagのライブラリーQCについて 「私のライブ[PER…" at bounding box center [170, 111] width 332 height 4539
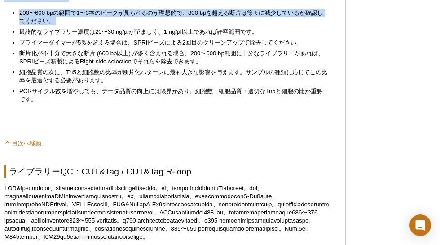
drag, startPoint x: 256, startPoint y: 59, endPoint x: 255, endPoint y: 168, distance: 108.7
click at [255, 168] on div "<< Back to MOTIFvations Blog Home Page ATAC-SeqやCUT&TagのライブラリーQCについて 「私のライブ[PER…" at bounding box center [170, 111] width 332 height 4539
click at [255, 25] on li "200〜600 bpの範囲で1〜3本のピークが見られるのが理想的で、800 bpを超える断片は徐々に減少しているか確認してください。" at bounding box center [173, 17] width 309 height 16
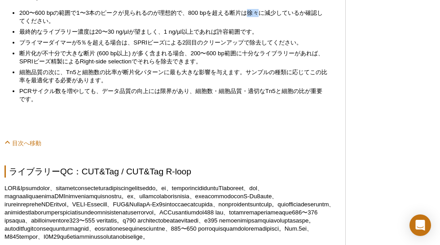
click at [255, 25] on li "200〜600 bpの範囲で1〜3本のピークが見られるのが理想的で、800 bpを超える断片は徐々に減少しているか確認してください。" at bounding box center [173, 17] width 309 height 16
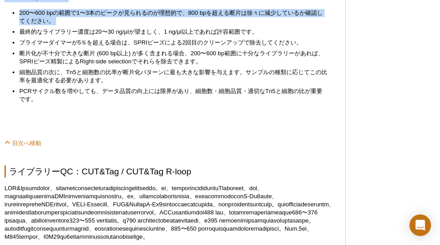
drag, startPoint x: 255, startPoint y: 168, endPoint x: 241, endPoint y: 58, distance: 111.0
click at [241, 58] on div "<< Back to MOTIFvations Blog Home Page ATAC-SeqやCUT&TagのライブラリーQCについて 「私のライブ[PER…" at bounding box center [170, 111] width 332 height 4539
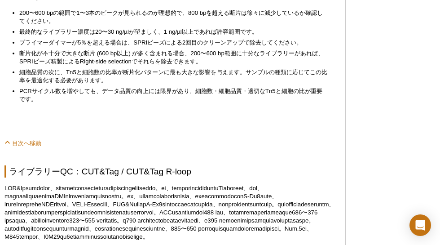
drag, startPoint x: 241, startPoint y: 58, endPoint x: 237, endPoint y: 153, distance: 95.3
click at [237, 153] on div "<< Back to MOTIFvations Blog Home Page ATAC-SeqやCUT&TagのライブラリーQCについて 「私のライブ[PER…" at bounding box center [170, 111] width 332 height 4539
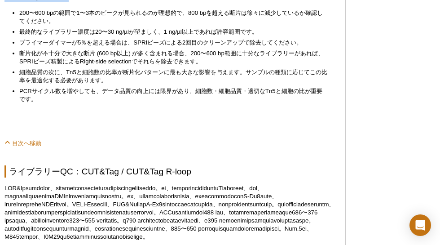
drag, startPoint x: 237, startPoint y: 153, endPoint x: 235, endPoint y: 44, distance: 109.2
click at [235, 44] on div "<< Back to MOTIFvations Blog Home Page ATAC-SeqやCUT&TagのライブラリーQCについて 「私のライブ[PER…" at bounding box center [170, 111] width 332 height 4539
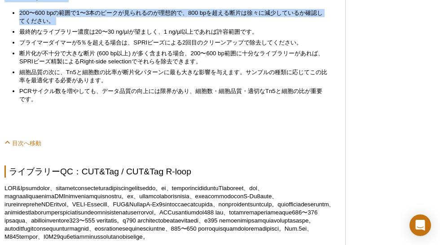
drag, startPoint x: 235, startPoint y: 44, endPoint x: 236, endPoint y: 163, distance: 119.5
click at [236, 163] on div "<< Back to MOTIFvations Blog Home Page ATAC-SeqやCUT&TagのライブラリーQCについて 「私のライブ[PER…" at bounding box center [170, 111] width 332 height 4539
click at [236, 25] on li "200〜600 bpの範囲で1〜3本のピークが見られるのが理想的で、800 bpを超える断片は徐々に減少しているか確認してください。" at bounding box center [173, 17] width 309 height 16
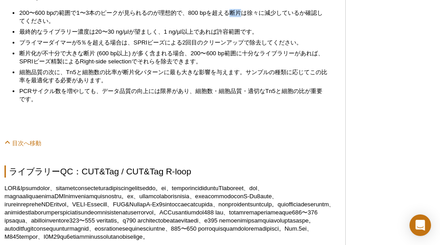
click at [236, 25] on li "200〜600 bpの範囲で1〜3本のピークが見られるのが理想的で、800 bpを超える断片は徐々に減少しているか確認してください。" at bounding box center [173, 17] width 309 height 16
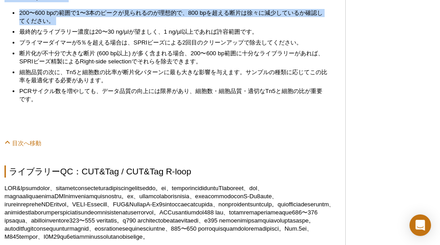
drag, startPoint x: 236, startPoint y: 163, endPoint x: 228, endPoint y: 63, distance: 100.1
click at [228, 63] on div "<< Back to MOTIFvations Blog Home Page ATAC-SeqやCUT&TagのライブラリーQCについて 「私のライブ[PER…" at bounding box center [170, 111] width 332 height 4539
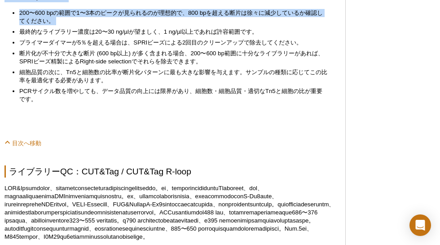
drag, startPoint x: 228, startPoint y: 63, endPoint x: 231, endPoint y: 160, distance: 96.2
click at [231, 160] on div "<< Back to MOTIFvations Blog Home Page ATAC-SeqやCUT&TagのライブラリーQCについて 「私のライブ[PER…" at bounding box center [170, 111] width 332 height 4539
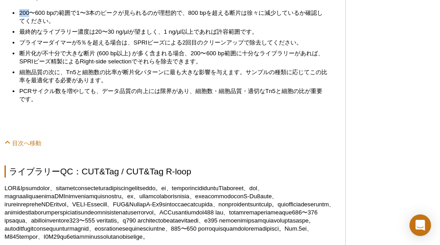
click at [231, 160] on div "<< Back to MOTIFvations Blog Home Page ATAC-SeqやCUT&TagのライブラリーQCについて 「私のライブ[PER…" at bounding box center [170, 111] width 332 height 4539
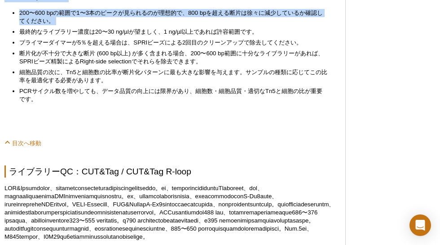
drag, startPoint x: 231, startPoint y: 160, endPoint x: 213, endPoint y: 61, distance: 100.5
click at [213, 61] on div "<< Back to MOTIFvations Blog Home Page ATAC-SeqやCUT&TagのライブラリーQCについて 「私のライブ[PER…" at bounding box center [170, 111] width 332 height 4539
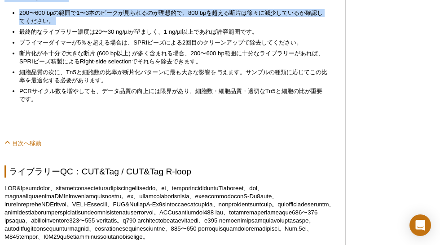
drag, startPoint x: 213, startPoint y: 61, endPoint x: 216, endPoint y: 157, distance: 96.7
click at [216, 157] on div "<< Back to MOTIFvations Blog Home Page ATAC-SeqやCUT&TagのライブラリーQCについて 「私のライブ[PER…" at bounding box center [170, 111] width 332 height 4539
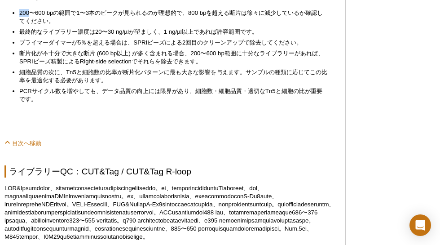
click at [216, 157] on div "<< Back to MOTIFvations Blog Home Page ATAC-SeqやCUT&TagのライブラリーQCについて 「私のライブ[PER…" at bounding box center [170, 111] width 332 height 4539
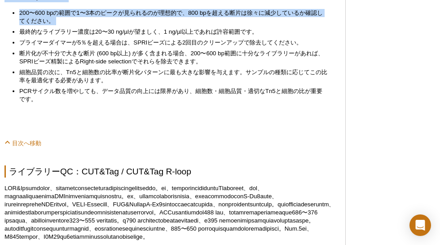
drag, startPoint x: 216, startPoint y: 157, endPoint x: 221, endPoint y: 61, distance: 96.8
click at [221, 61] on div "<< Back to MOTIFvations Blog Home Page ATAC-SeqやCUT&TagのライブラリーQCについて 「私のライブ[PER…" at bounding box center [170, 111] width 332 height 4539
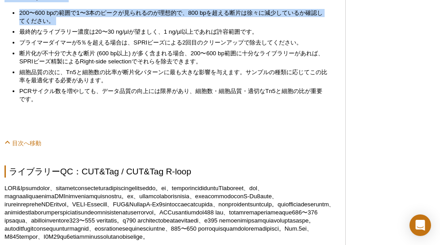
drag, startPoint x: 221, startPoint y: 61, endPoint x: 216, endPoint y: 156, distance: 95.4
click at [216, 156] on div "<< Back to MOTIFvations Blog Home Page ATAC-SeqやCUT&TagのライブラリーQCについて 「私のライブ[PER…" at bounding box center [170, 111] width 332 height 4539
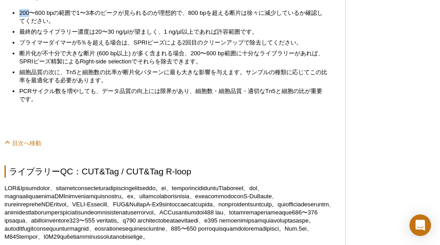
click at [216, 156] on div "<< Back to MOTIFvations Blog Home Page ATAC-SeqやCUT&TagのライブラリーQCについて 「私のライブ[PER…" at bounding box center [170, 111] width 332 height 4539
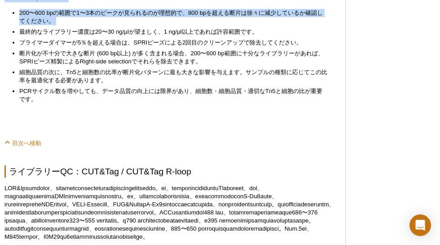
drag, startPoint x: 216, startPoint y: 156, endPoint x: 209, endPoint y: 45, distance: 110.8
click at [209, 45] on div "<< Back to MOTIFvations Blog Home Page ATAC-SeqやCUT&TagのライブラリーQCについて 「私のライブ[PER…" at bounding box center [170, 111] width 332 height 4539
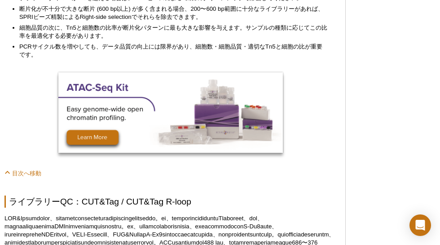
scroll to position [2264, 0]
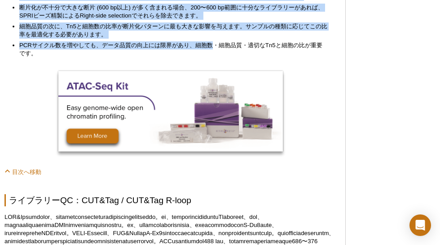
drag, startPoint x: 212, startPoint y: 70, endPoint x: 207, endPoint y: 200, distance: 130.4
click at [207, 200] on div "<< Back to MOTIFvations Blog Home Page ATAC-SeqやCUT&TagのライブラリーQCについて 「私のライブ[PER…" at bounding box center [170, 102] width 332 height 4613
click at [206, 58] on li "PCRサイクル数を増やしても、データ品質の向上には限界があり、細胞数・細胞品質・適切なTn5と細胞の比が重要です。" at bounding box center [173, 49] width 309 height 16
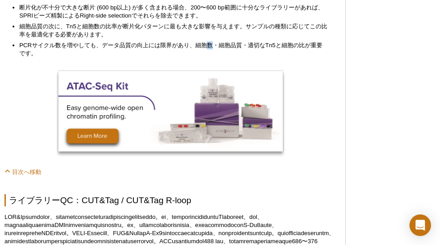
click at [206, 58] on li "PCRサイクル数を増やしても、データ品質の向上には限界があり、細胞数・細胞品質・適切なTn5と細胞の比が重要です。" at bounding box center [173, 49] width 309 height 16
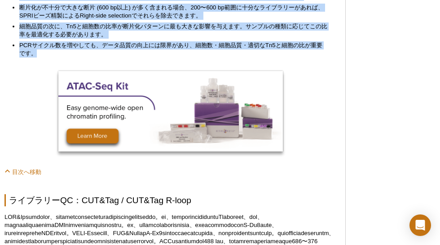
drag, startPoint x: 206, startPoint y: 200, endPoint x: 200, endPoint y: 55, distance: 144.8
click at [200, 55] on div "<< Back to MOTIFvations Blog Home Page ATAC-SeqやCUT&TagのライブラリーQCについて 「私のライブ[PER…" at bounding box center [170, 102] width 332 height 4613
drag, startPoint x: 200, startPoint y: 55, endPoint x: 217, endPoint y: 204, distance: 149.2
click at [217, 204] on div "<< Back to MOTIFvations Blog Home Page ATAC-SeqやCUT&TagのライブラリーQCについて 「私のライブ[PER…" at bounding box center [170, 102] width 332 height 4613
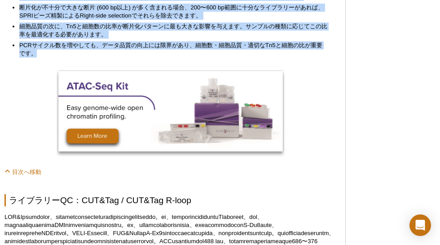
click at [217, 58] on li "PCRサイクル数を増やしても、データ品質の向上には限界があり、細胞数・細胞品質・適切なTn5と細胞の比が重要です。" at bounding box center [173, 49] width 309 height 16
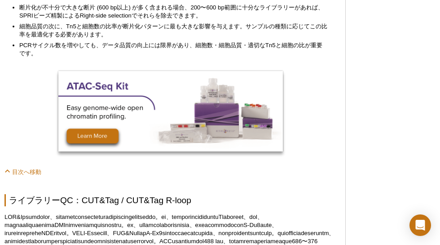
click at [217, 58] on li "PCRサイクル数を増やしても、データ品質の向上には限界があり、細胞数・細胞品質・適切なTn5と細胞の比が重要です。" at bounding box center [173, 49] width 309 height 16
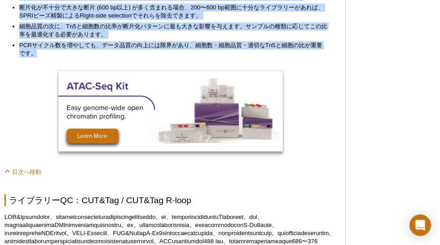
drag, startPoint x: 217, startPoint y: 204, endPoint x: 208, endPoint y: 58, distance: 145.8
click at [208, 58] on div "<< Back to MOTIFvations Blog Home Page ATAC-SeqやCUT&TagのライブラリーQCについて 「私のライブ[PER…" at bounding box center [170, 102] width 332 height 4613
drag, startPoint x: 211, startPoint y: 53, endPoint x: 219, endPoint y: 204, distance: 151.6
click at [219, 204] on div "<< Back to MOTIFvations Blog Home Page ATAC-SeqやCUT&TagのライブラリーQCについて 「私のライブ[PER…" at bounding box center [170, 102] width 332 height 4613
click at [219, 58] on li "PCRサイクル数を増やしても、データ品質の向上には限界があり、細胞数・細胞品質・適切なTn5と細胞の比が重要です。" at bounding box center [173, 49] width 309 height 16
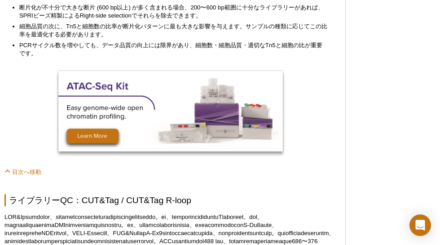
click at [219, 58] on li "PCRサイクル数を増やしても、データ品質の向上には限界があり、細胞数・細胞品質・適切なTn5と細胞の比が重要です。" at bounding box center [173, 49] width 309 height 16
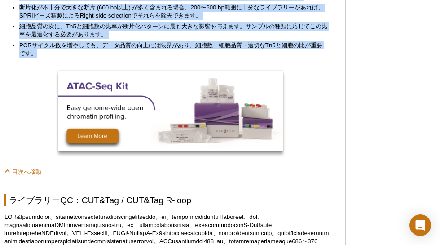
drag, startPoint x: 219, startPoint y: 204, endPoint x: 215, endPoint y: 54, distance: 149.7
click at [215, 54] on div "<< Back to MOTIFvations Blog Home Page ATAC-SeqやCUT&TagのライブラリーQCについて 「私のライブ[PER…" at bounding box center [170, 102] width 332 height 4613
drag, startPoint x: 215, startPoint y: 54, endPoint x: 212, endPoint y: 207, distance: 152.8
click at [212, 207] on div "<< Back to MOTIFvations Blog Home Page ATAC-SeqやCUT&TagのライブラリーQCについて 「私のライブ[PER…" at bounding box center [170, 102] width 332 height 4613
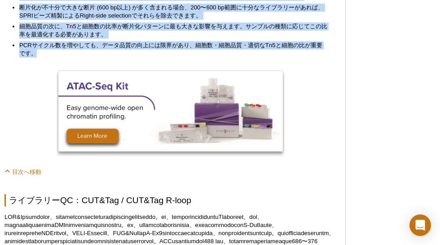
click at [212, 58] on li "PCRサイクル数を増やしても、データ品質の向上には限界があり、細胞数・細胞品質・適切なTn5と細胞の比が重要です。" at bounding box center [173, 49] width 309 height 16
drag, startPoint x: 212, startPoint y: 207, endPoint x: 206, endPoint y: 57, distance: 150.2
click at [206, 57] on div "<< Back to MOTIFvations Blog Home Page ATAC-SeqやCUT&TagのライブラリーQCについて 「私のライブ[PER…" at bounding box center [170, 102] width 332 height 4613
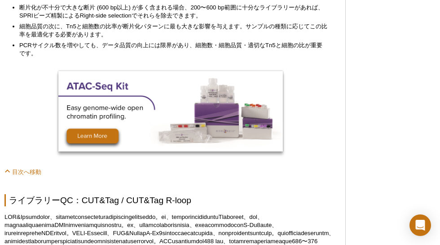
click at [206, 57] on div "<< Back to MOTIFvations Blog Home Page ATAC-SeqやCUT&TagのライブラリーQCについて 「私のライブ[PER…" at bounding box center [170, 102] width 332 height 4613
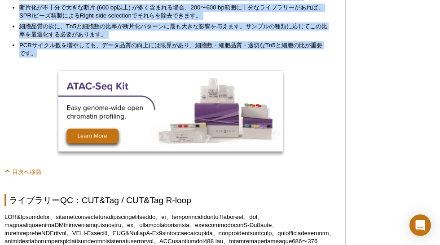
drag, startPoint x: 206, startPoint y: 57, endPoint x: 201, endPoint y: 205, distance: 148.4
click at [201, 205] on div "<< Back to MOTIFvations Blog Home Page ATAC-SeqやCUT&TagのライブラリーQCについて 「私のライブ[PER…" at bounding box center [170, 102] width 332 height 4613
click at [201, 58] on li "PCRサイクル数を増やしても、データ品質の向上には限界があり、細胞数・細胞品質・適切なTn5と細胞の比が重要です。" at bounding box center [173, 49] width 309 height 16
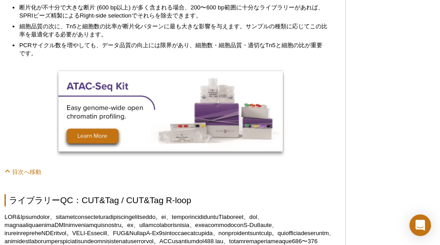
click at [201, 58] on li "PCRサイクル数を増やしても、データ品質の向上には限界があり、細胞数・細胞品質・適切なTn5と細胞の比が重要です。" at bounding box center [173, 49] width 309 height 16
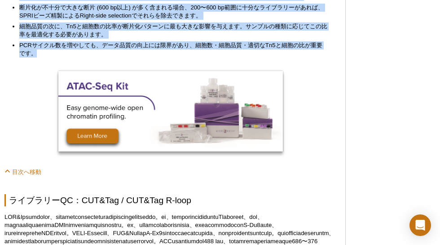
drag, startPoint x: 201, startPoint y: 205, endPoint x: 189, endPoint y: 57, distance: 148.8
click at [189, 57] on div "<< Back to MOTIFvations Blog Home Page ATAC-SeqやCUT&TagのライブラリーQCについて 「私のライブ[PER…" at bounding box center [170, 102] width 332 height 4613
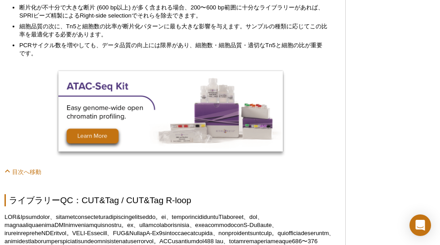
click at [189, 57] on div "<< Back to MOTIFvations Blog Home Page ATAC-SeqやCUT&TagのライブラリーQCについて 「私のライブ[PER…" at bounding box center [170, 102] width 332 height 4613
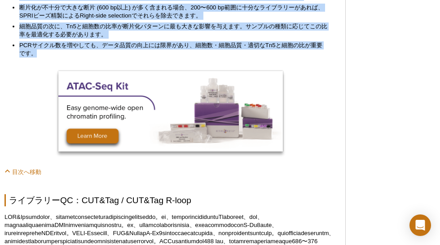
drag, startPoint x: 189, startPoint y: 57, endPoint x: 199, endPoint y: 193, distance: 136.1
click at [199, 193] on div "<< Back to MOTIFvations Blog Home Page ATAC-SeqやCUT&TagのライブラリーQCについて 「私のライブ[PER…" at bounding box center [170, 102] width 332 height 4613
click at [199, 58] on ul "200〜600 bpの範囲で1〜3本のピークが見られるのが理想的で、800 bpを超える断片は[PERSON_NAME]に減少しているか確認してください。 最…" at bounding box center [166, 10] width 324 height 94
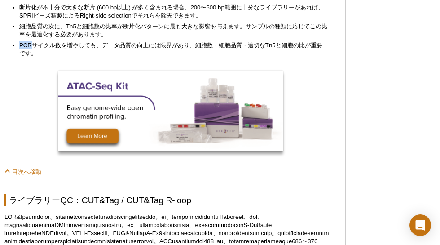
click at [199, 58] on ul "200〜600 bpの範囲で1〜3本のピークが見られるのが理想的で、800 bpを超える断片は[PERSON_NAME]に減少しているか確認してください。 最…" at bounding box center [166, 10] width 324 height 94
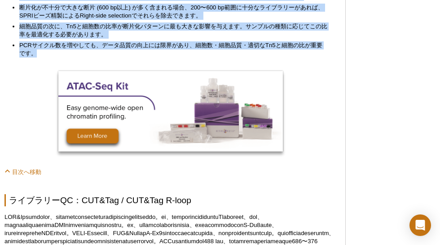
drag, startPoint x: 199, startPoint y: 193, endPoint x: 202, endPoint y: 53, distance: 139.4
click at [202, 53] on div "<< Back to MOTIFvations Blog Home Page ATAC-SeqやCUT&TagのライブラリーQCについて 「私のライブ[PER…" at bounding box center [170, 102] width 332 height 4613
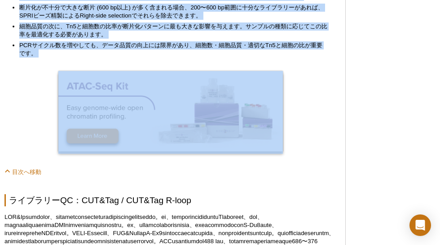
drag, startPoint x: 200, startPoint y: 55, endPoint x: 239, endPoint y: 213, distance: 162.1
click at [239, 213] on div "<< Back to MOTIFvations Blog Home Page ATAC-SeqやCUT&TagのライブラリーQCについて 「私のライブ[PER…" at bounding box center [170, 102] width 332 height 4613
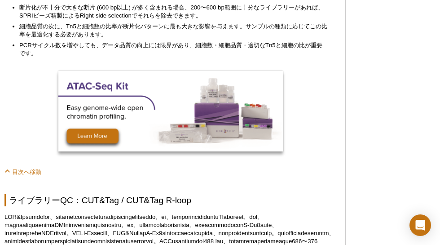
click at [239, 213] on div "<< Back to MOTIFvations Blog Home Page ATAC-SeqやCUT&TagのライブラリーQCについて 「私のライブ[PER…" at bounding box center [170, 102] width 332 height 4613
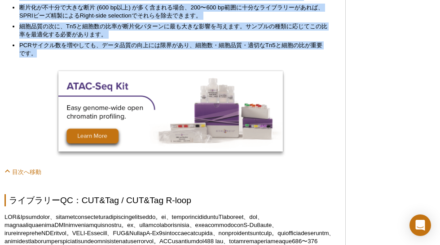
drag, startPoint x: 239, startPoint y: 213, endPoint x: 203, endPoint y: 54, distance: 162.8
click at [203, 54] on div "<< Back to MOTIFvations Blog Home Page ATAC-SeqやCUT&TagのライブラリーQCについて 「私のライブ[PER…" at bounding box center [170, 102] width 332 height 4613
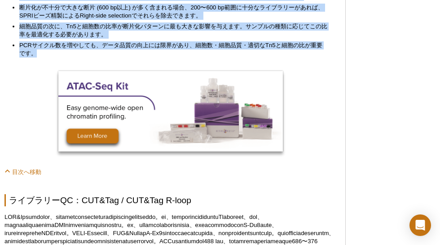
drag, startPoint x: 203, startPoint y: 54, endPoint x: 225, endPoint y: 195, distance: 142.4
click at [225, 195] on div "<< Back to MOTIFvations Blog Home Page ATAC-SeqやCUT&TagのライブラリーQCについて 「私のライブ[PER…" at bounding box center [170, 102] width 332 height 4613
click at [225, 58] on li "PCRサイクル数を増やしても、データ品質の向上には限界があり、細胞数・細胞品質・適切なTn5と細胞の比が重要です。" at bounding box center [173, 49] width 309 height 16
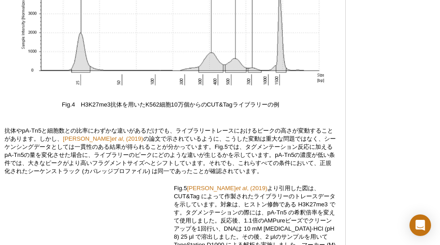
scroll to position [2586, 0]
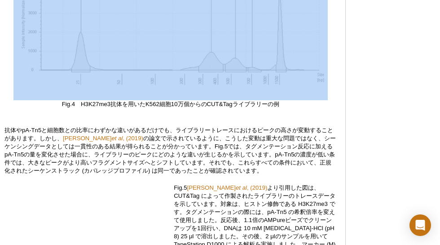
drag, startPoint x: 302, startPoint y: 135, endPoint x: 291, endPoint y: 3, distance: 132.1
drag, startPoint x: 291, startPoint y: 3, endPoint x: 293, endPoint y: 136, distance: 132.6
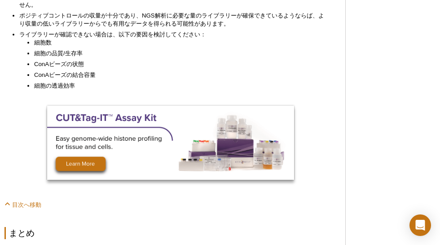
scroll to position [4531, 0]
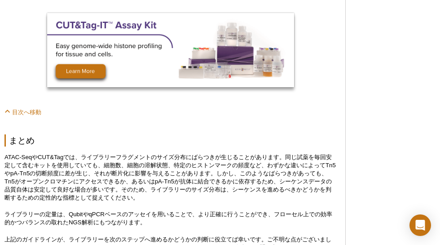
drag, startPoint x: 304, startPoint y: 130, endPoint x: 312, endPoint y: 229, distance: 99.2
drag, startPoint x: 312, startPoint y: 229, endPoint x: 288, endPoint y: 114, distance: 117.0
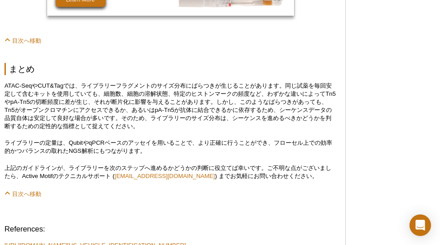
scroll to position [4603, 0]
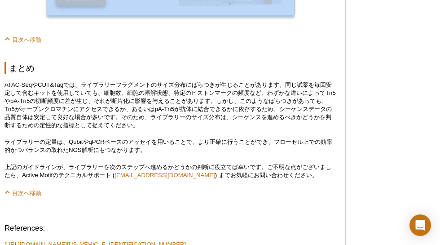
drag, startPoint x: 302, startPoint y: 67, endPoint x: 319, endPoint y: 213, distance: 146.6
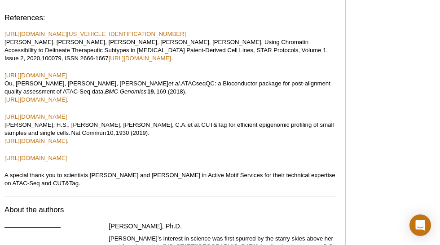
scroll to position [4891, 0]
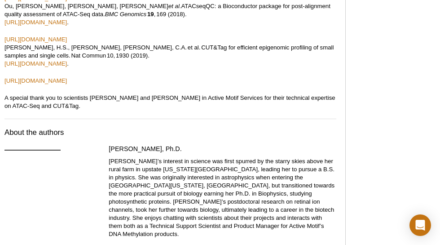
drag, startPoint x: 319, startPoint y: 213, endPoint x: 287, endPoint y: 30, distance: 185.7
drag, startPoint x: 287, startPoint y: 30, endPoint x: 304, endPoint y: 217, distance: 188.1
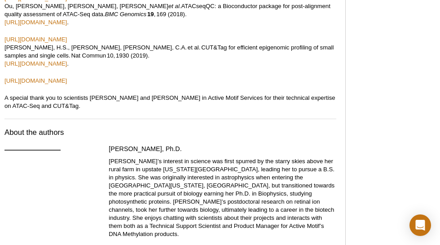
drag, startPoint x: 304, startPoint y: 217, endPoint x: 271, endPoint y: 44, distance: 176.1
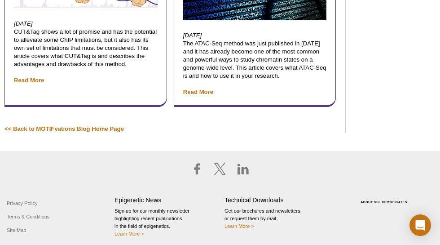
scroll to position [5680, 0]
